Goal: Task Accomplishment & Management: Complete application form

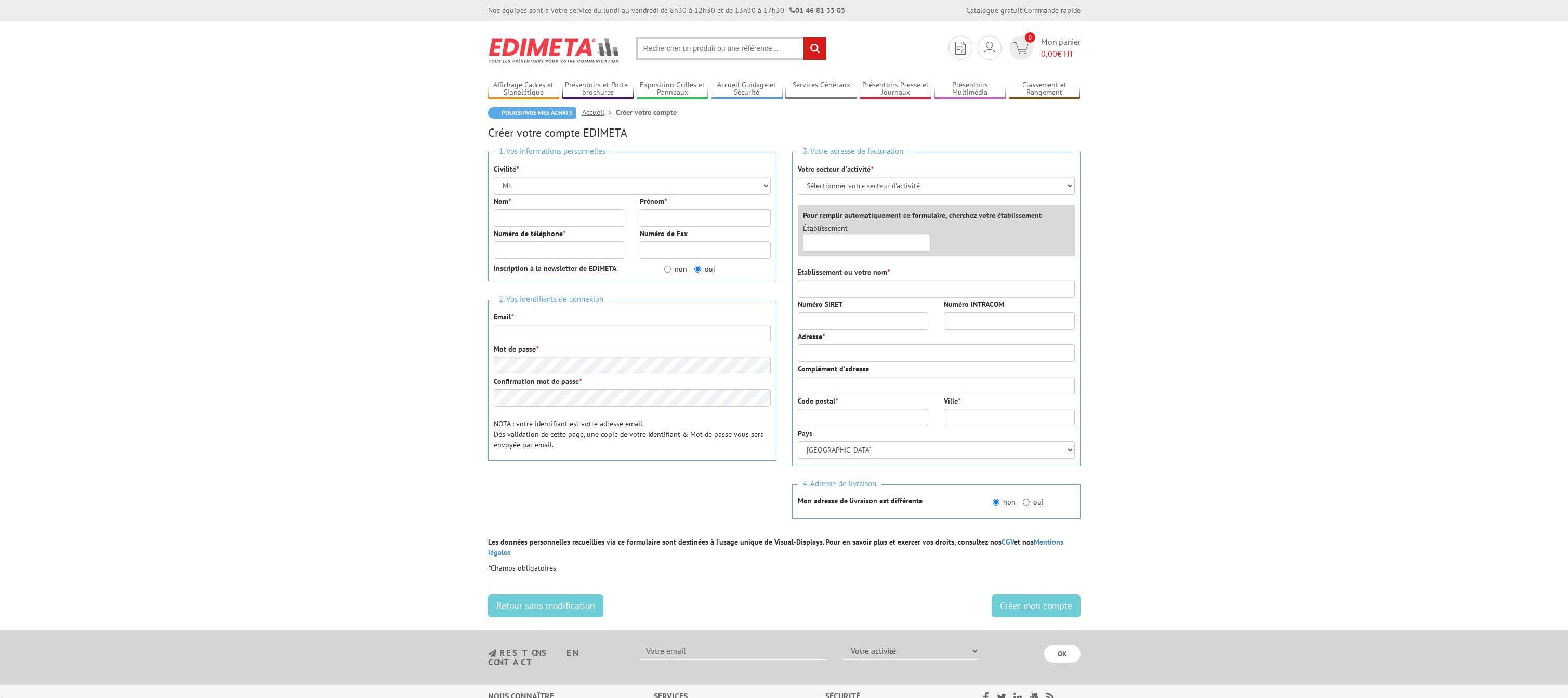
select select "877"
type input "briodis"
click at [494, 177] on select "Mr. Mme. Mlle." at bounding box center [632, 185] width 277 height 18
click at [1486, 260] on body "Nos équipes sont à votre service du lundi au vendredi de 8h30 à 12h30 et de 13h…" at bounding box center [784, 435] width 1568 height 870
click at [532, 218] on input "Nom *" at bounding box center [559, 217] width 131 height 18
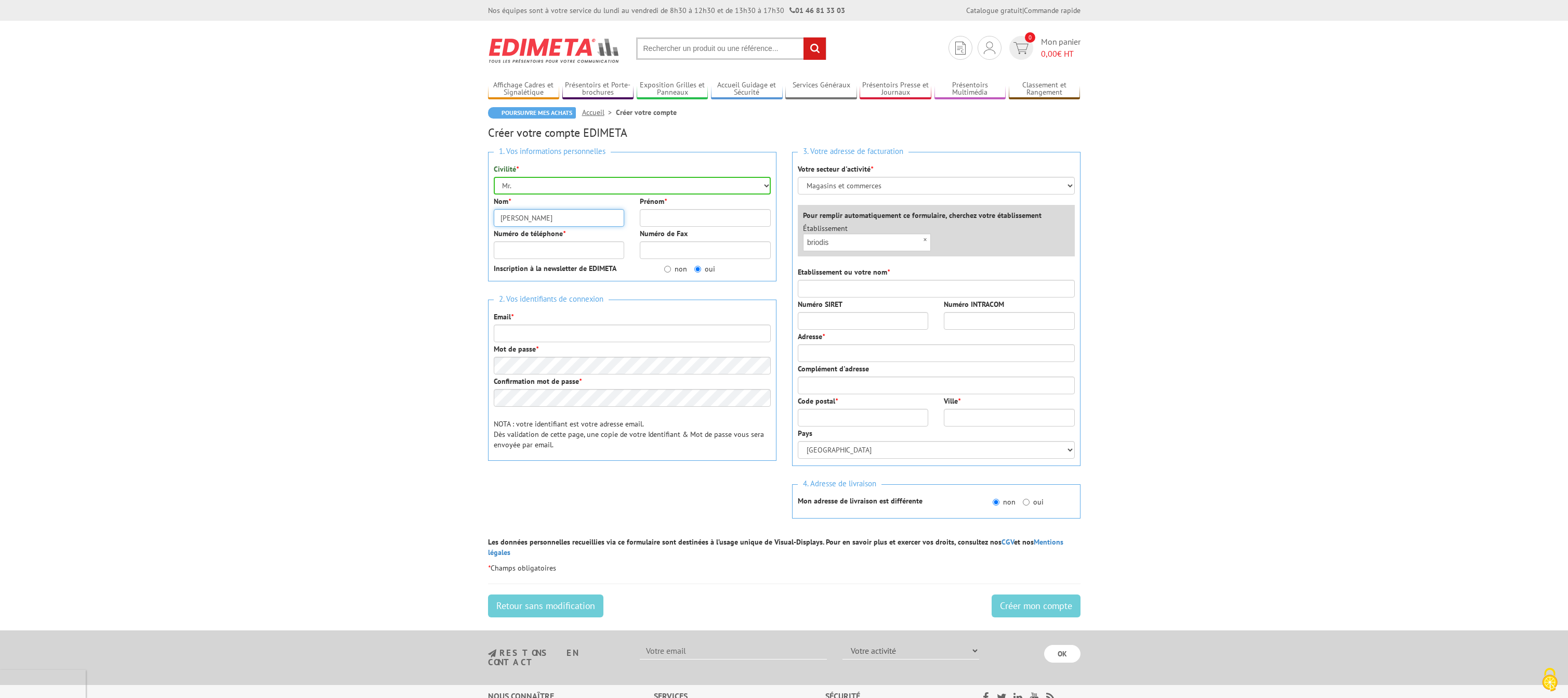
type input "[PERSON_NAME]"
click at [527, 247] on input "Numéro de téléphone *" at bounding box center [559, 250] width 131 height 18
click at [549, 253] on input "Numéro de téléphone *" at bounding box center [559, 250] width 131 height 18
type input "0296788686"
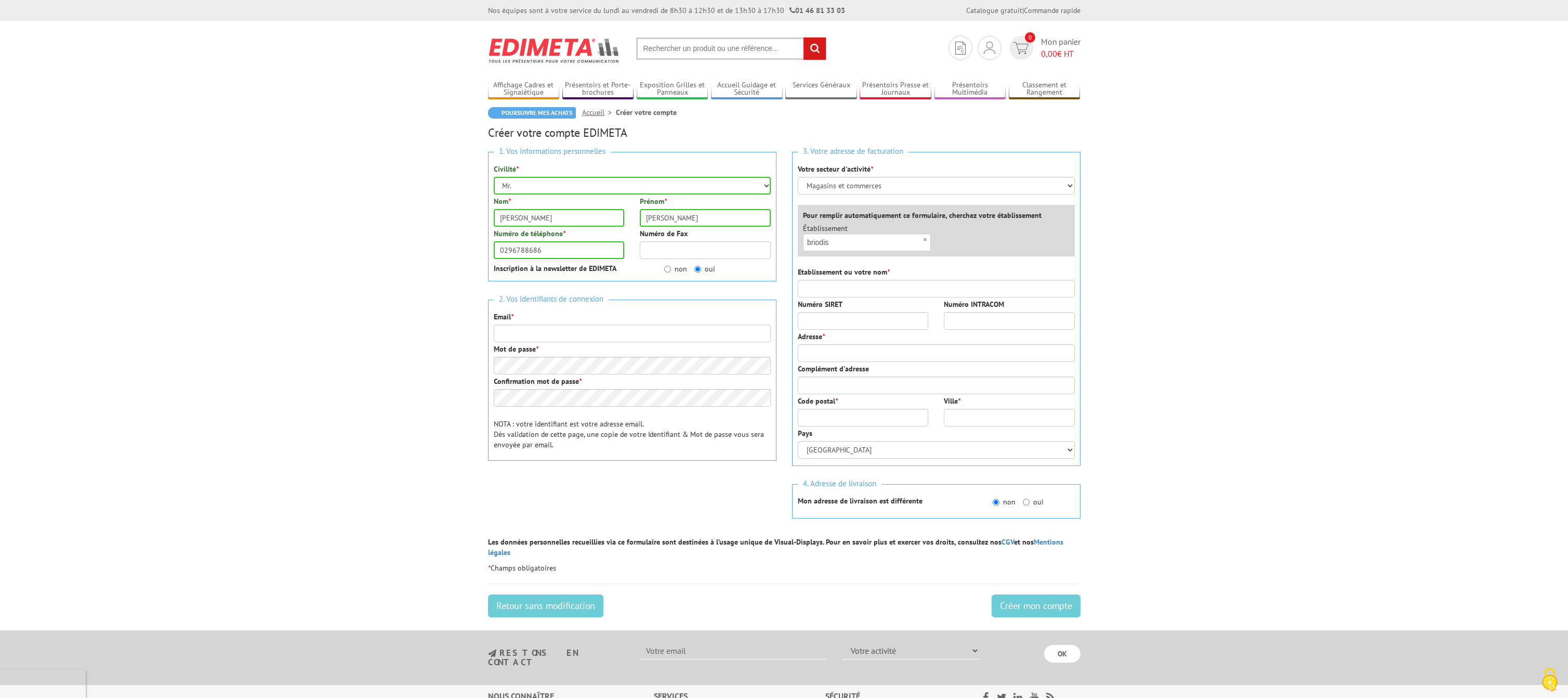
click at [674, 270] on label "non" at bounding box center [676, 269] width 23 height 10
click at [671, 270] on input "non" at bounding box center [667, 269] width 7 height 7
radio input "true"
click at [552, 336] on input "Email *" at bounding box center [632, 333] width 277 height 18
type input "[PERSON_NAME][EMAIL_ADDRESS][DOMAIN_NAME]"
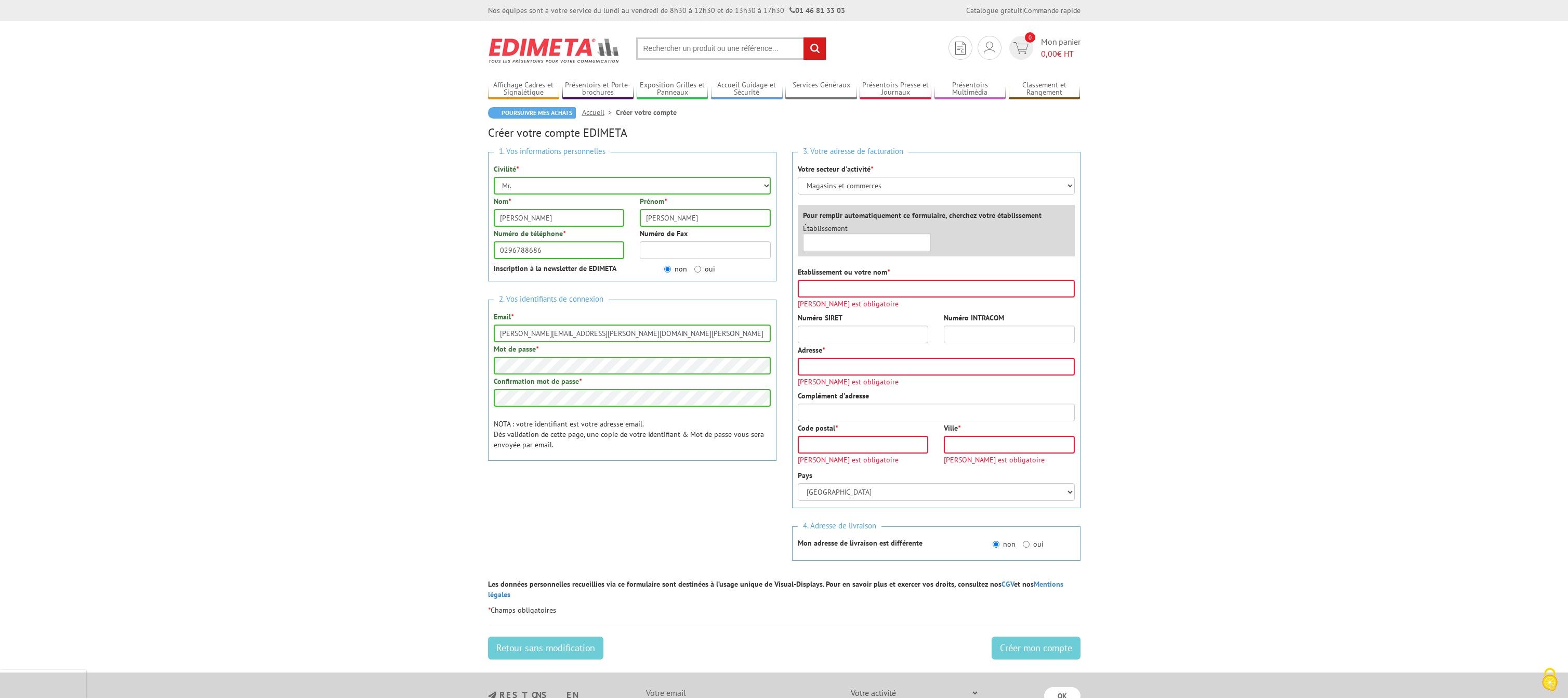
click at [925, 241] on div "×" at bounding box center [867, 242] width 128 height 18
click at [859, 292] on input "Etablissement ou votre nom *" at bounding box center [936, 288] width 277 height 18
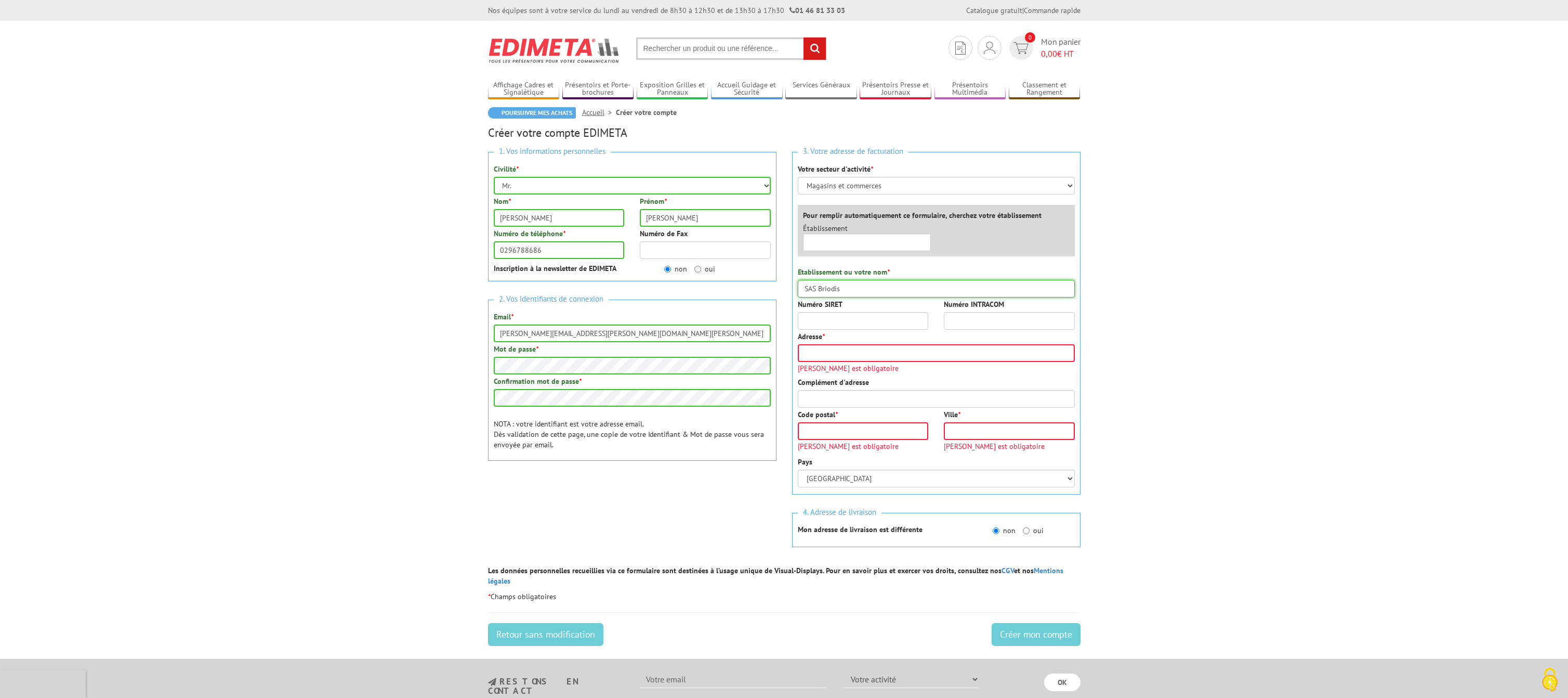
type input "SAS Briodis"
click at [850, 319] on input "Numéro SIRET" at bounding box center [863, 320] width 131 height 18
click at [828, 350] on input "Adresse *" at bounding box center [936, 353] width 277 height 18
type input "C"
click at [856, 431] on input "Code postal *" at bounding box center [863, 431] width 131 height 18
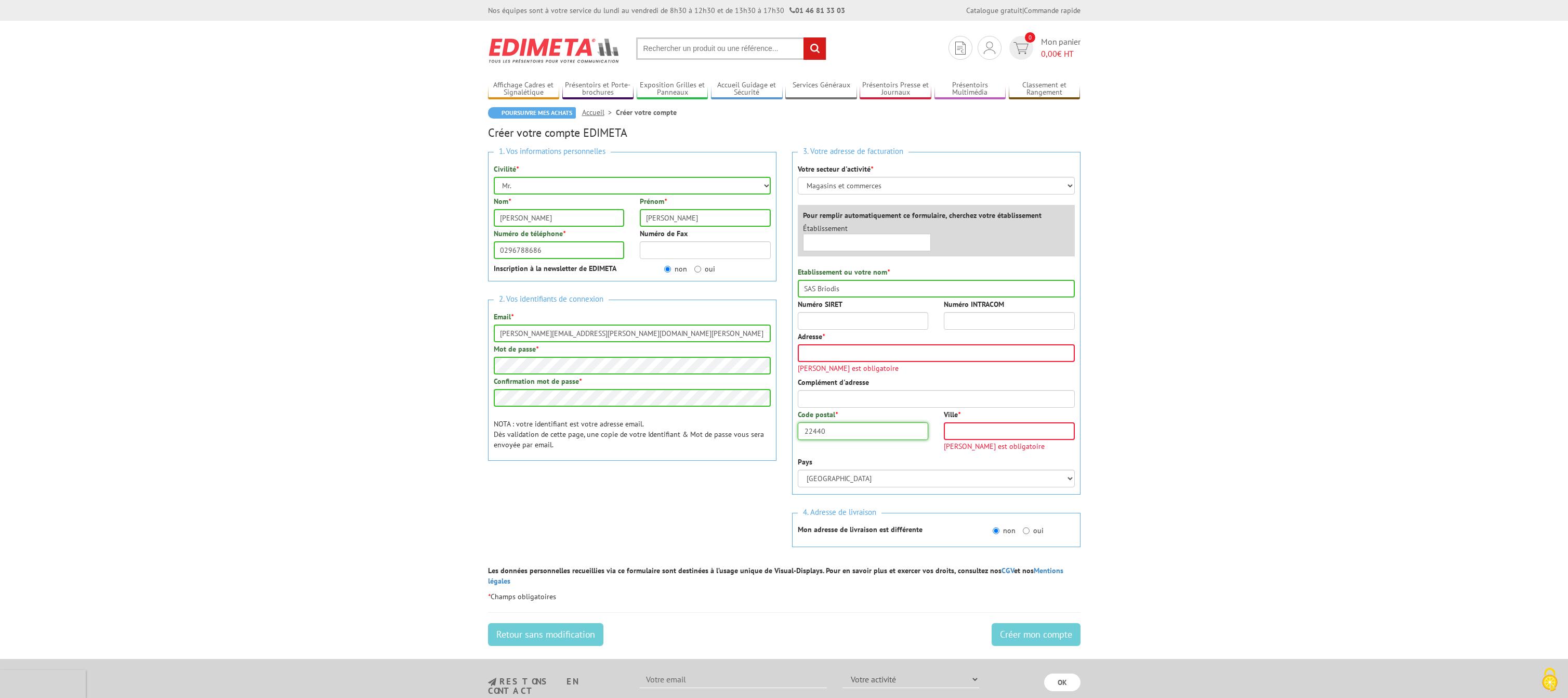
type input "22440"
click at [1009, 434] on input "Ville *" at bounding box center [1009, 431] width 131 height 18
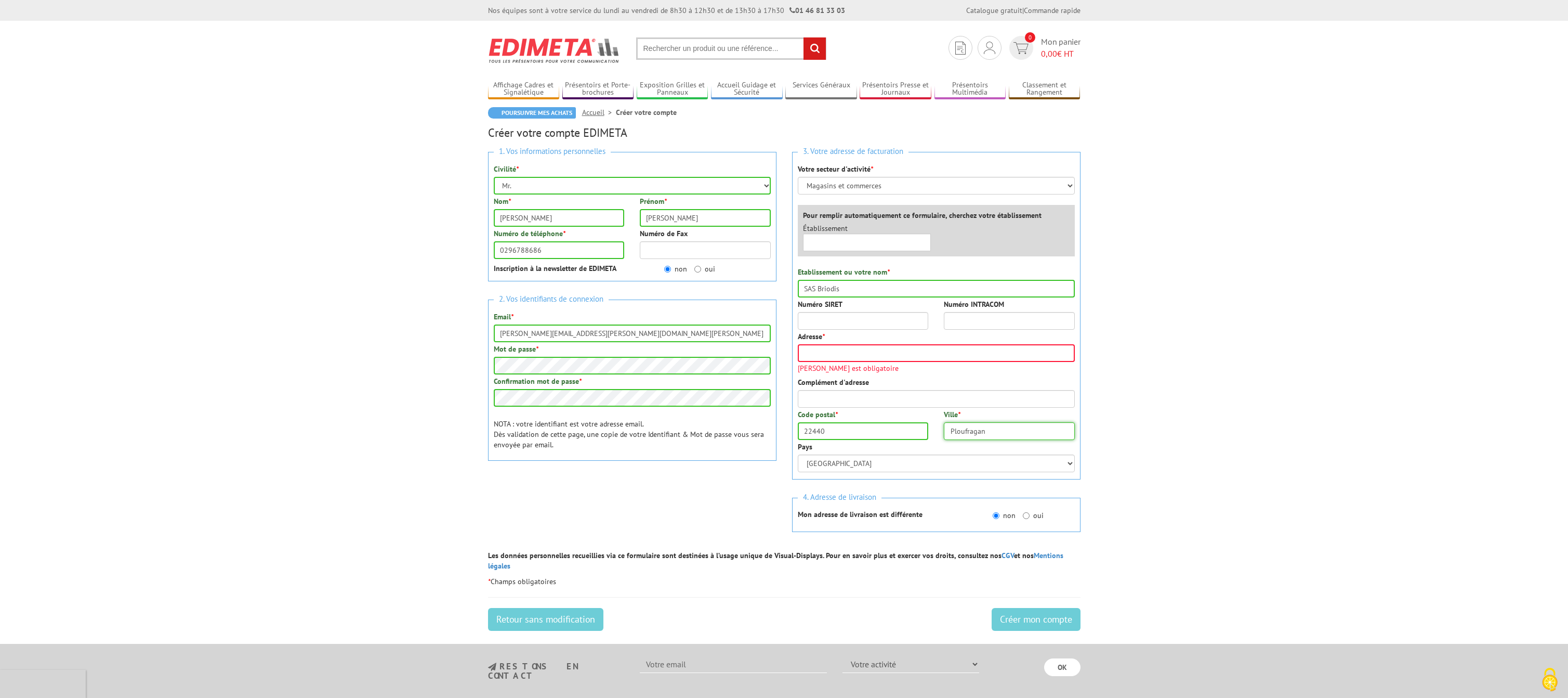
type input "Ploufragan"
drag, startPoint x: 826, startPoint y: 312, endPoint x: 827, endPoint y: 320, distance: 8.1
click at [826, 314] on input "Numéro SIRET" at bounding box center [863, 320] width 131 height 18
click at [827, 319] on input "Numéro SIRET" at bounding box center [863, 320] width 131 height 18
paste input "33368452000013"
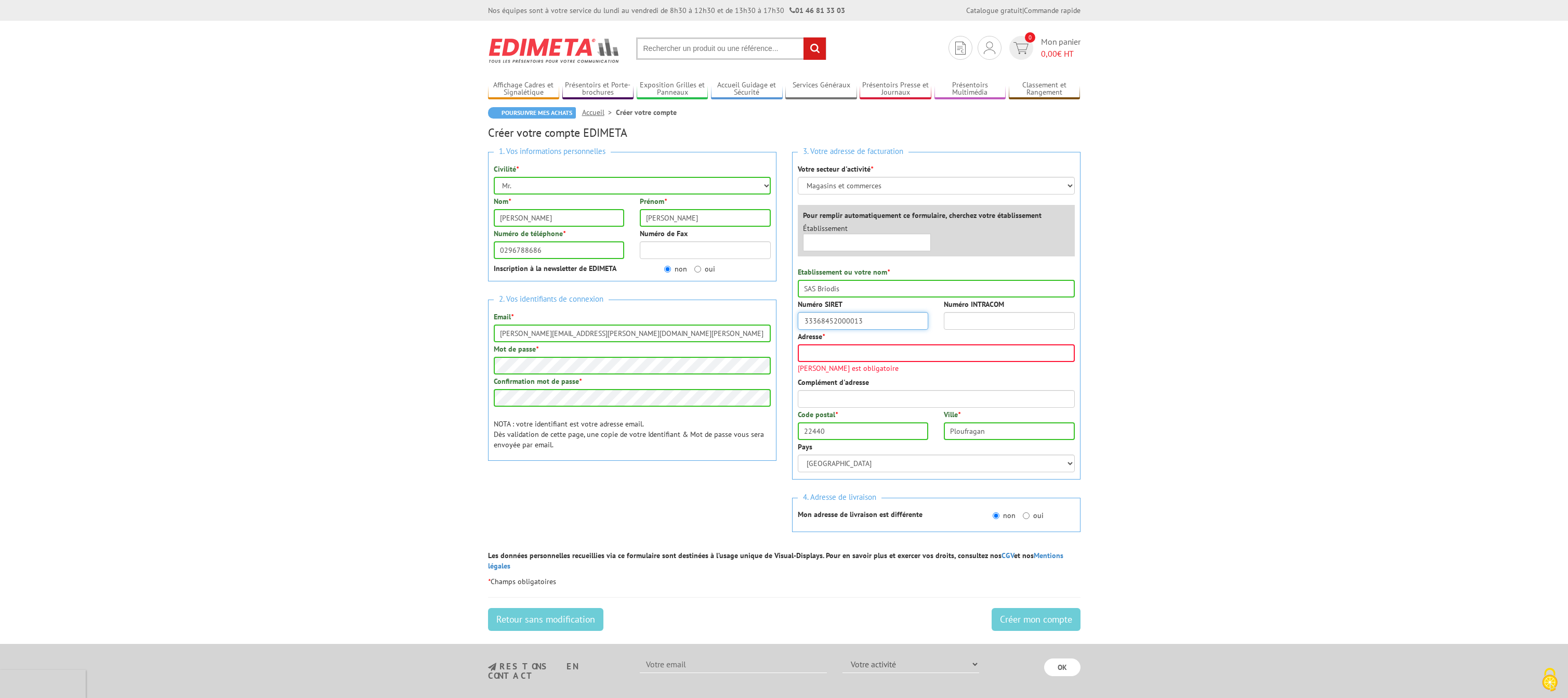
type input "33368452000013"
click at [990, 325] on input "Numéro INTRACOM" at bounding box center [1009, 320] width 131 height 18
paste input "FR89333684520"
type input "FR89333684520"
click at [831, 351] on input "Adresse *" at bounding box center [936, 353] width 277 height 18
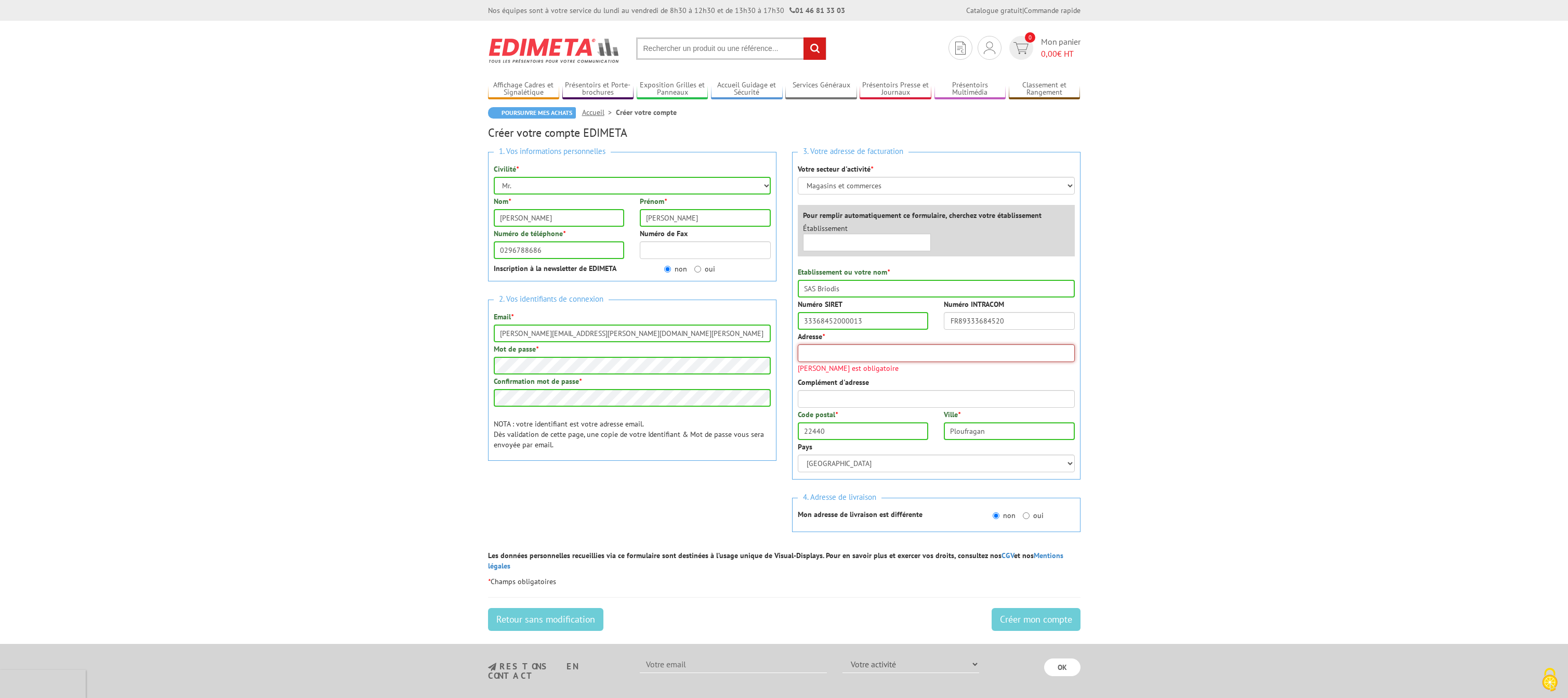
drag, startPoint x: 826, startPoint y: 359, endPoint x: 830, endPoint y: 356, distance: 5.0
click at [827, 359] on input "Adresse *" at bounding box center [936, 353] width 277 height 18
paste input "CENTRE COMMERCIAL LE CARPONT 22440 PLOUFRAGAN"
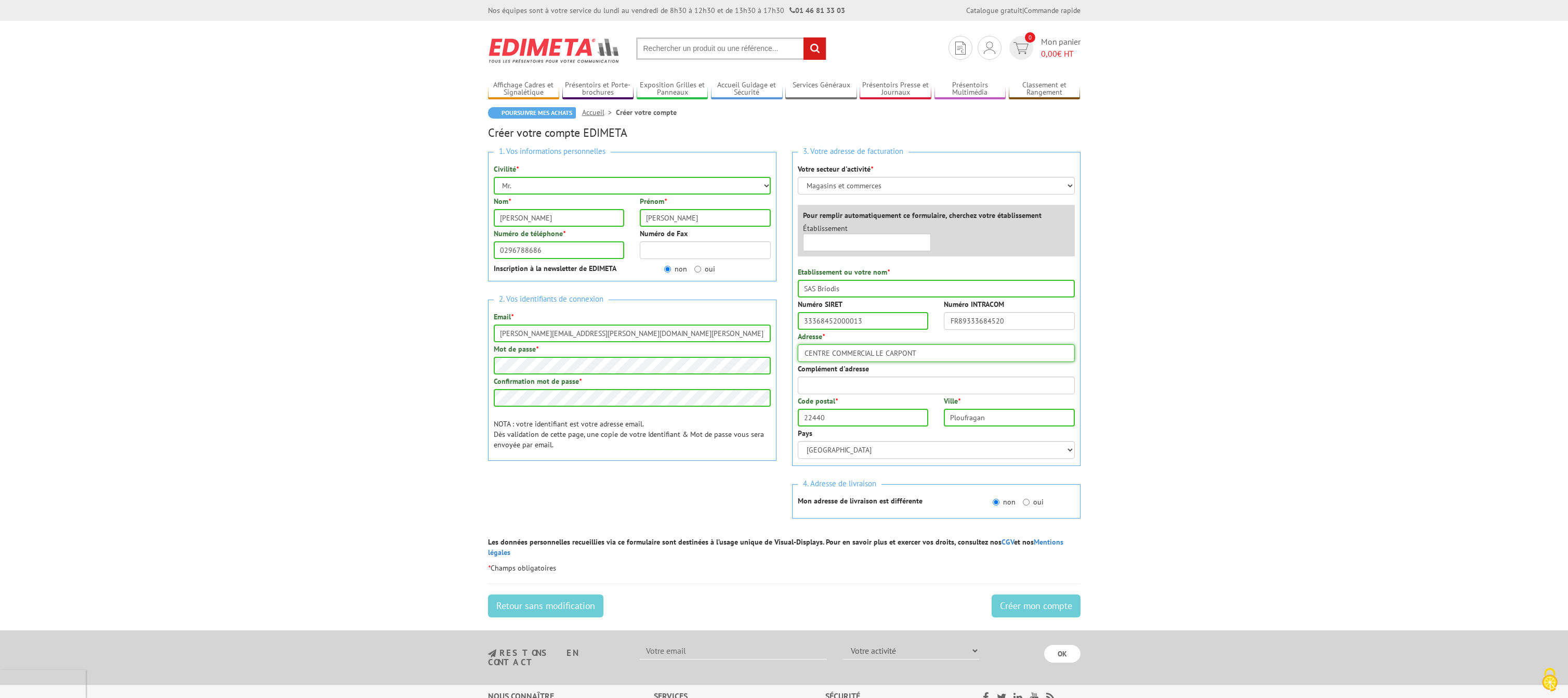
type input "CENTRE COMMERCIAL LE CARPONT"
click at [1043, 594] on input "Créer mon compte" at bounding box center [1036, 606] width 89 height 23
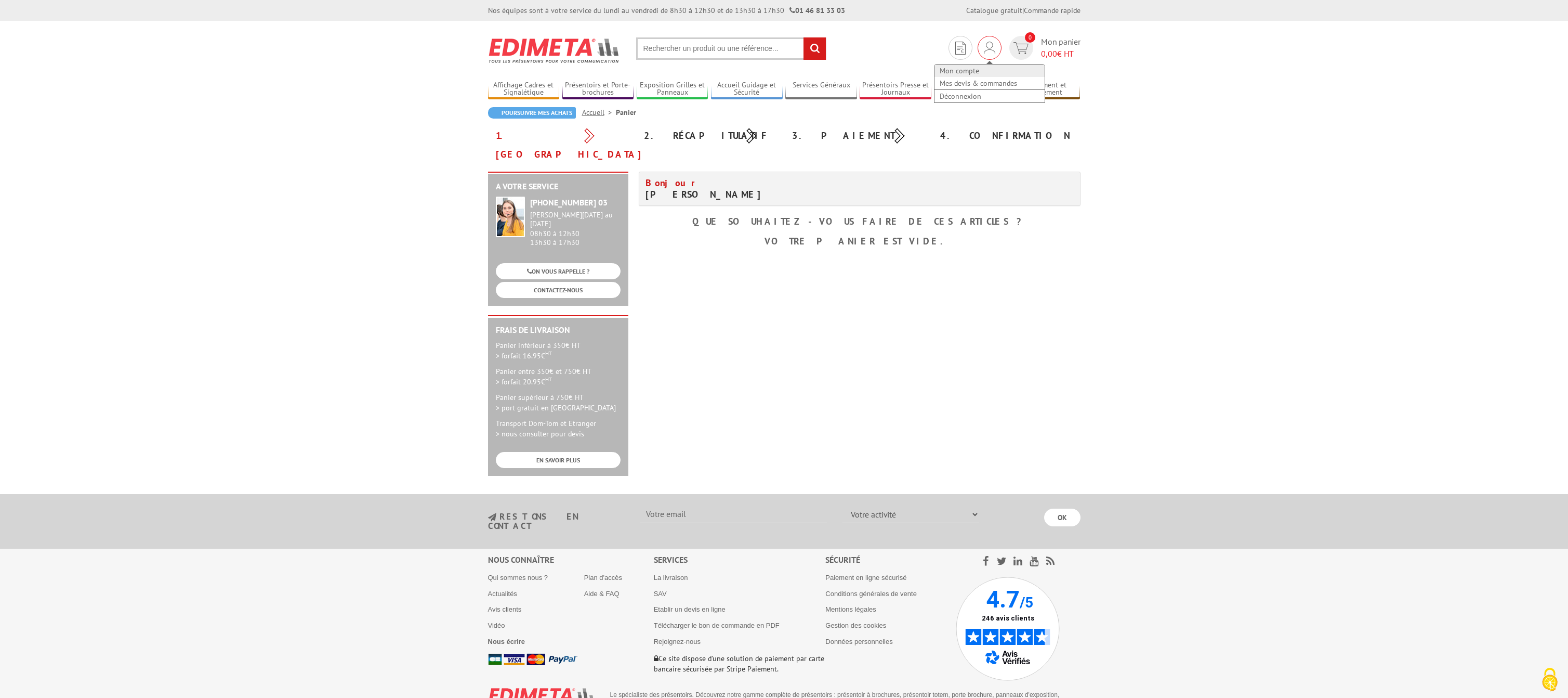
click at [976, 66] on link "Mon compte" at bounding box center [989, 71] width 110 height 12
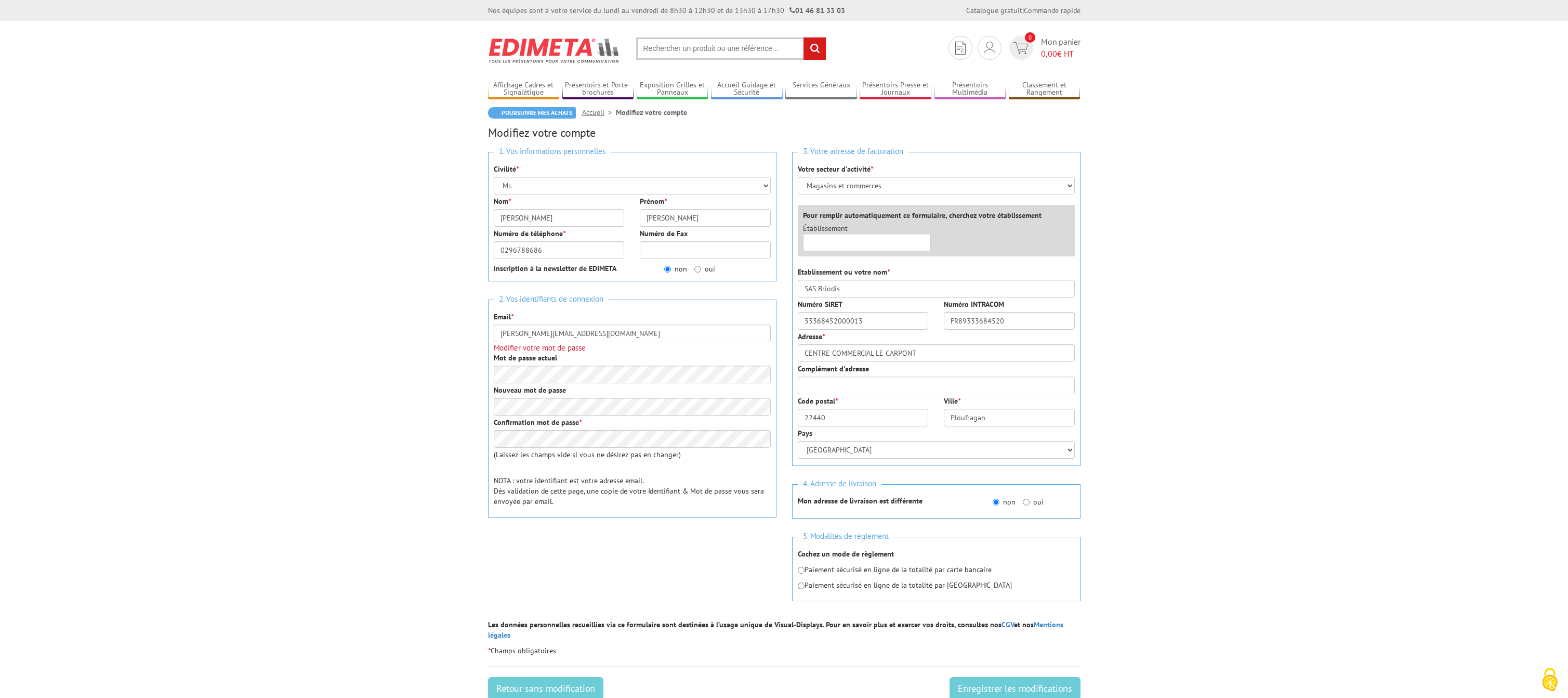
click at [1205, 123] on body "Nos équipes sont à votre service du lundi au vendredi de 8h30 à 12h30 et de 13h…" at bounding box center [784, 476] width 1568 height 953
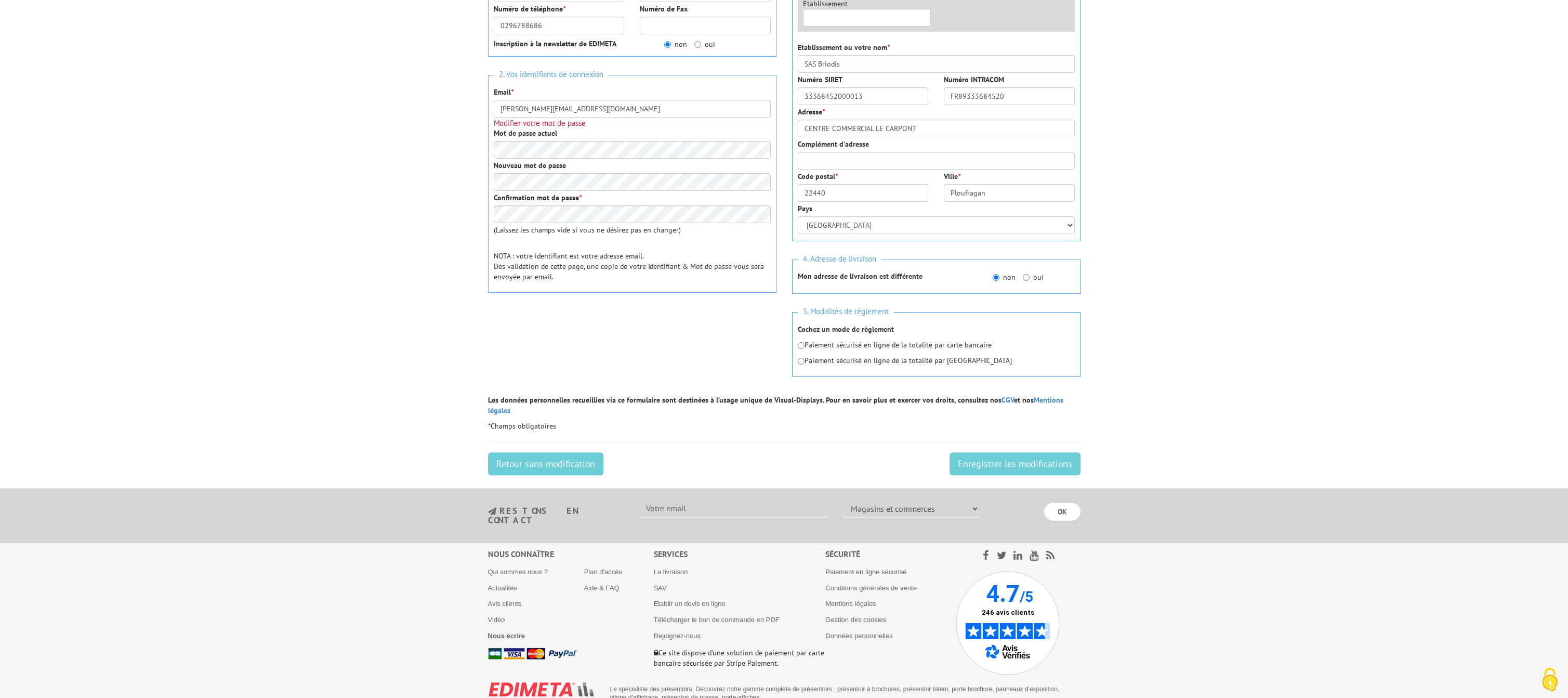
scroll to position [237, 0]
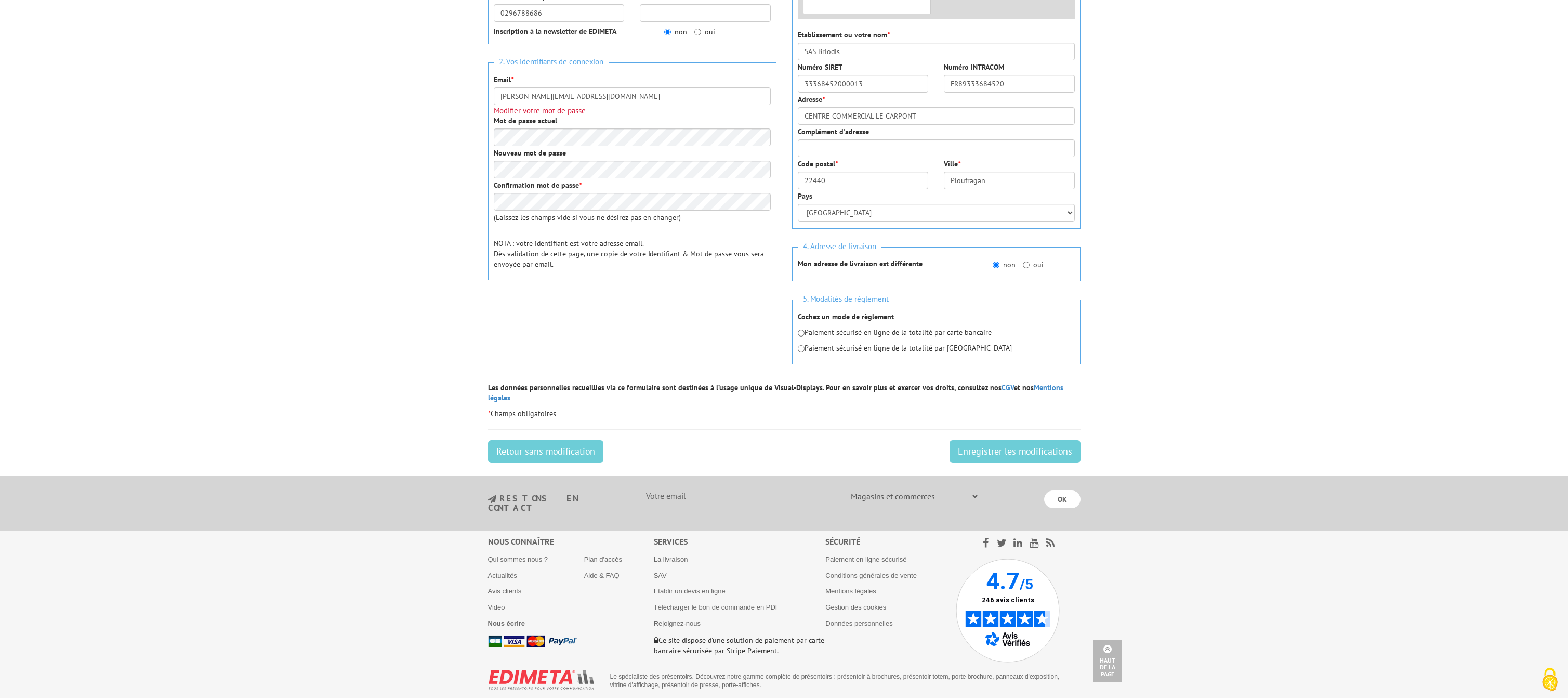
click at [842, 487] on select "Votre activité Administrations et collectivités Magasins et commerces Entrepris…" at bounding box center [911, 496] width 137 height 18
click at [1172, 376] on body "Nos équipes sont à votre service du lundi au vendredi de 8h30 à 12h30 et de 13h…" at bounding box center [784, 239] width 1568 height 953
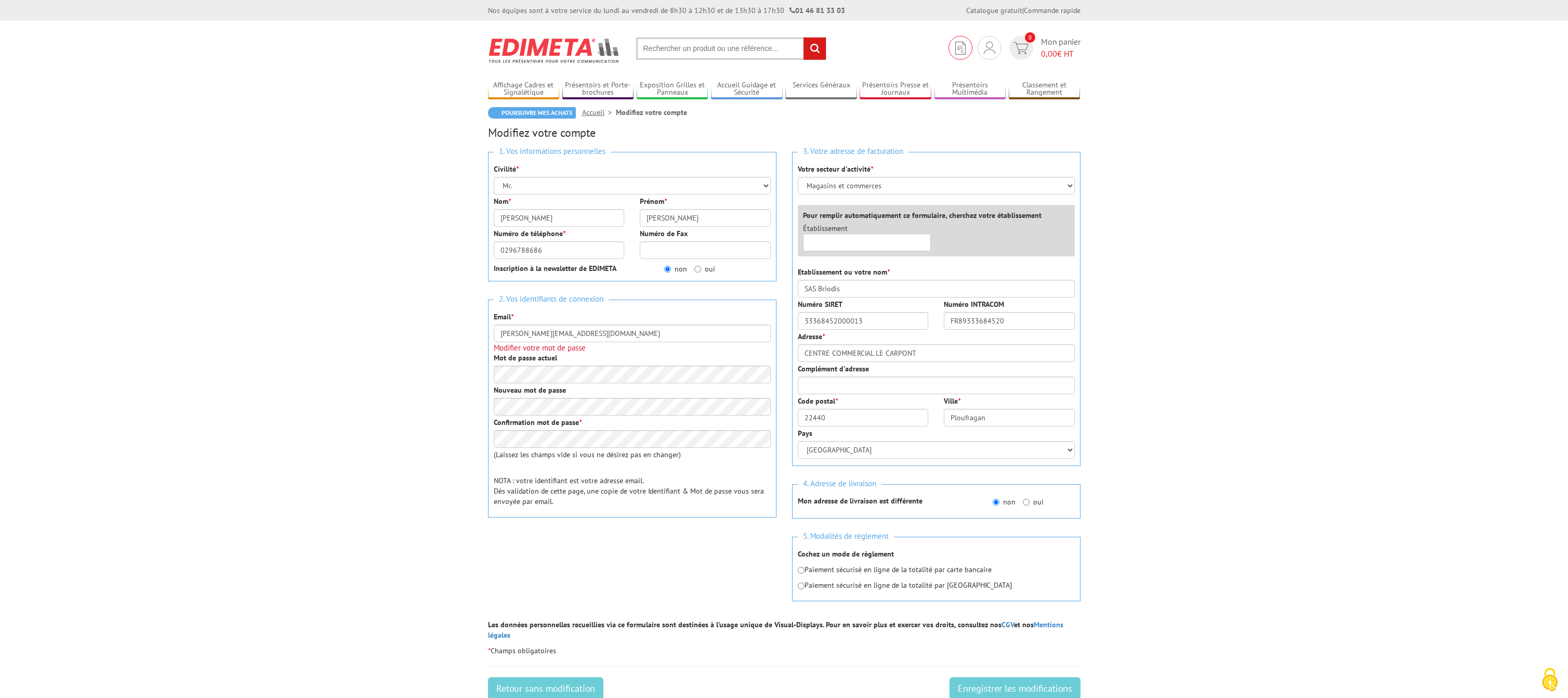
click at [954, 48] on link at bounding box center [960, 48] width 24 height 24
